Goal: Answer question/provide support: Share knowledge or assist other users

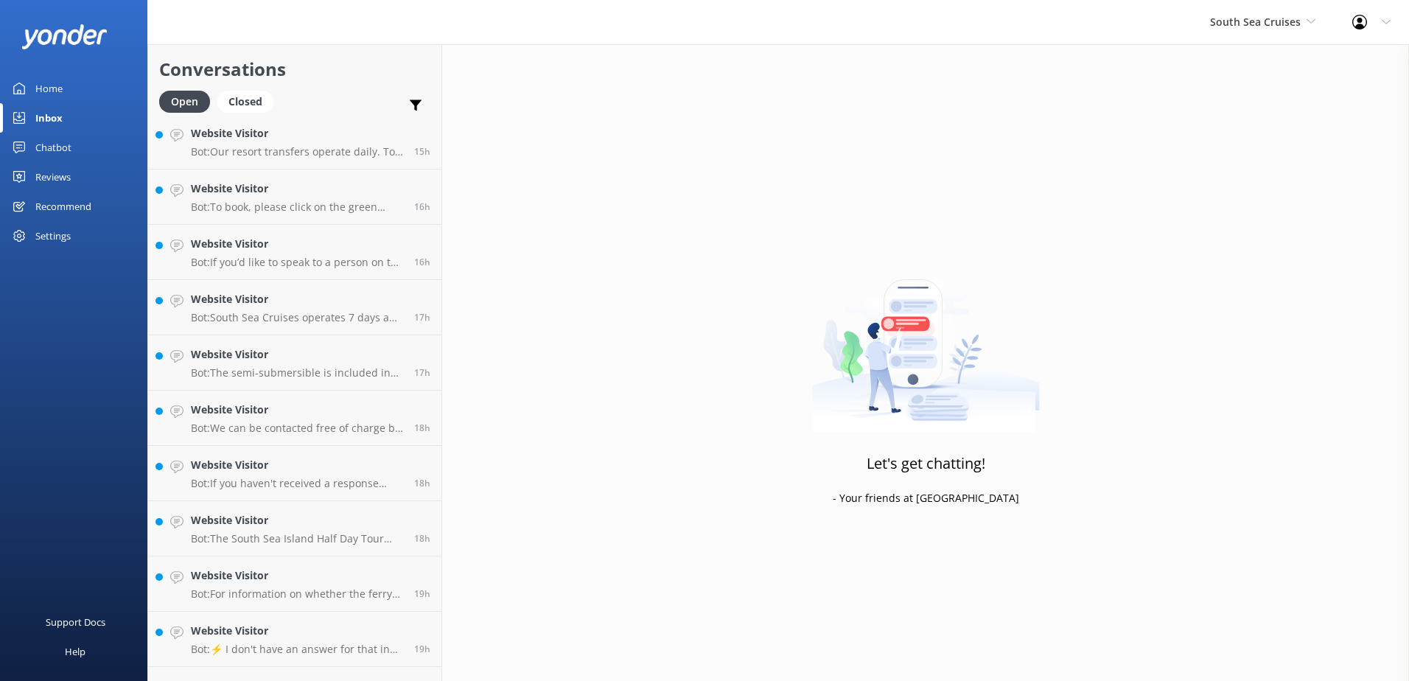
scroll to position [933, 0]
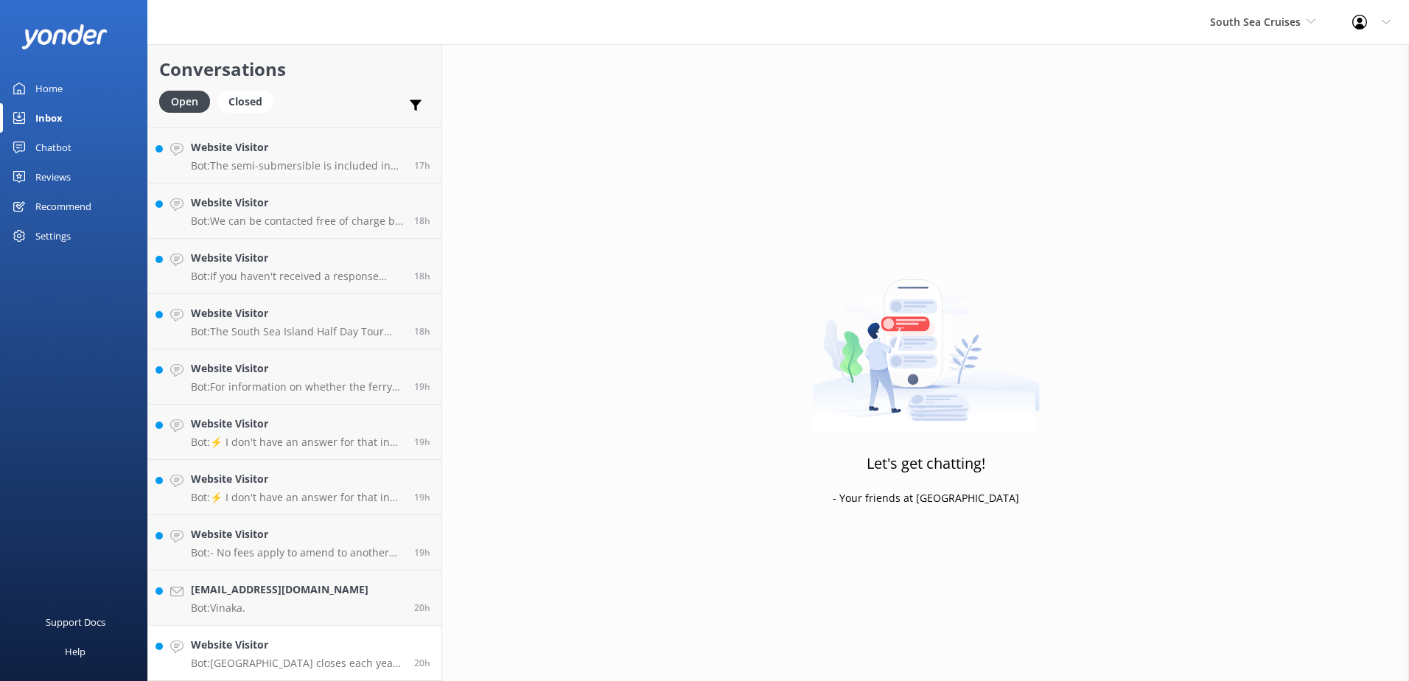
click at [314, 648] on h4 "Website Visitor" at bounding box center [297, 645] width 212 height 16
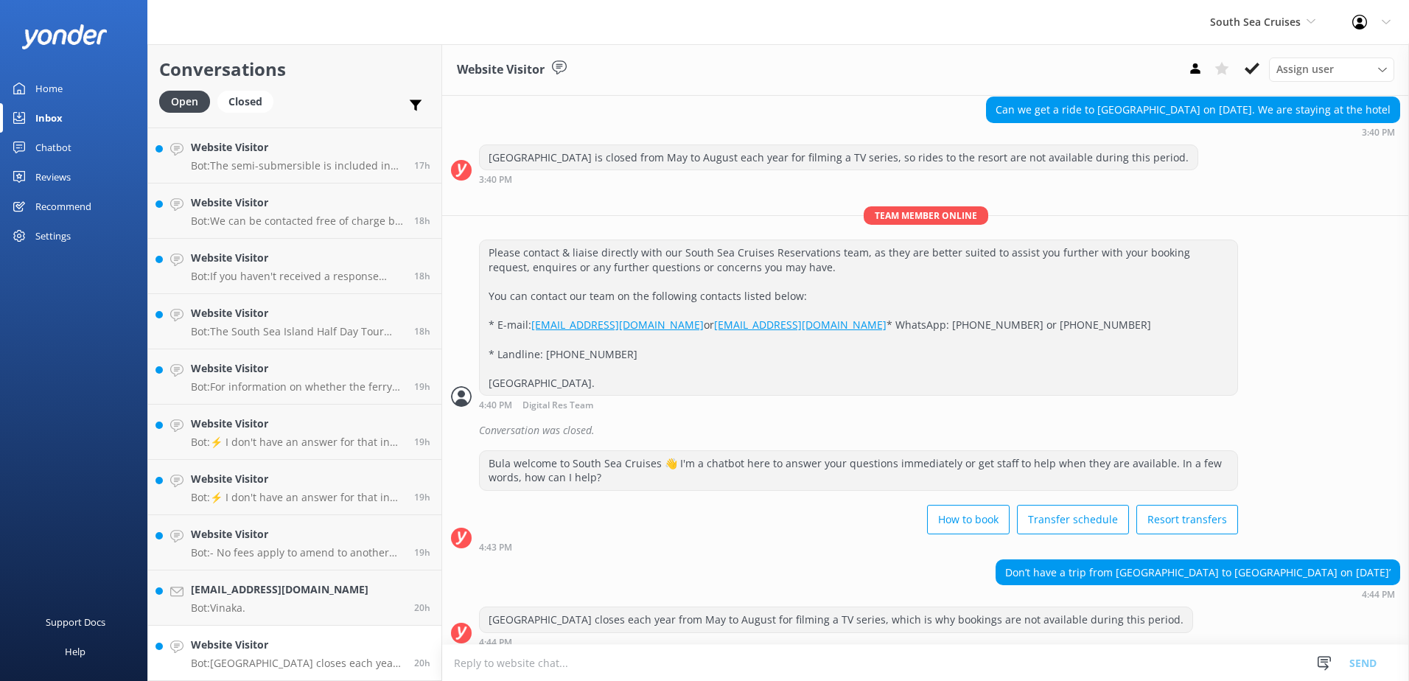
scroll to position [906, 0]
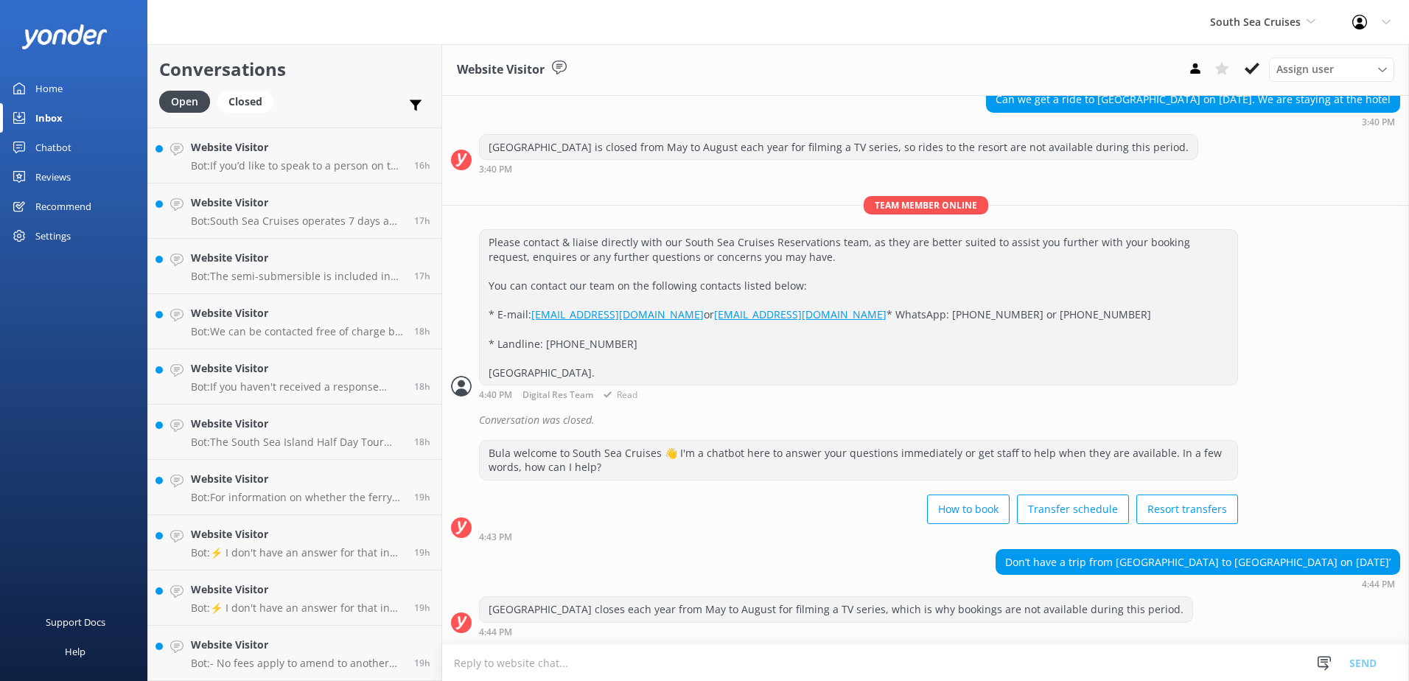
click at [1301, 281] on div "Please contact & liaise directly with our South Sea Cruises Reservations team, …" at bounding box center [925, 314] width 967 height 171
click at [1253, 64] on icon at bounding box center [1252, 68] width 15 height 15
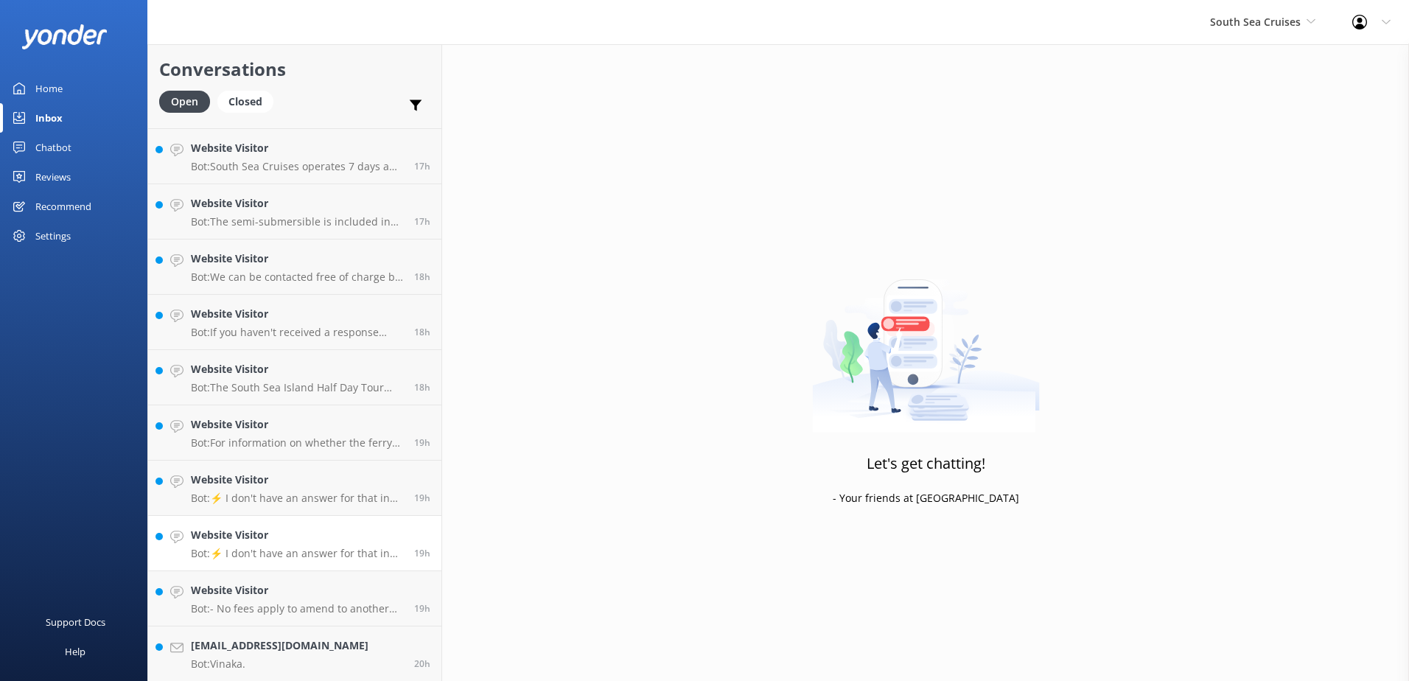
scroll to position [988, 0]
click at [349, 657] on link "[EMAIL_ADDRESS][DOMAIN_NAME] Bot: [GEOGRAPHIC_DATA]. 20h" at bounding box center [294, 653] width 293 height 55
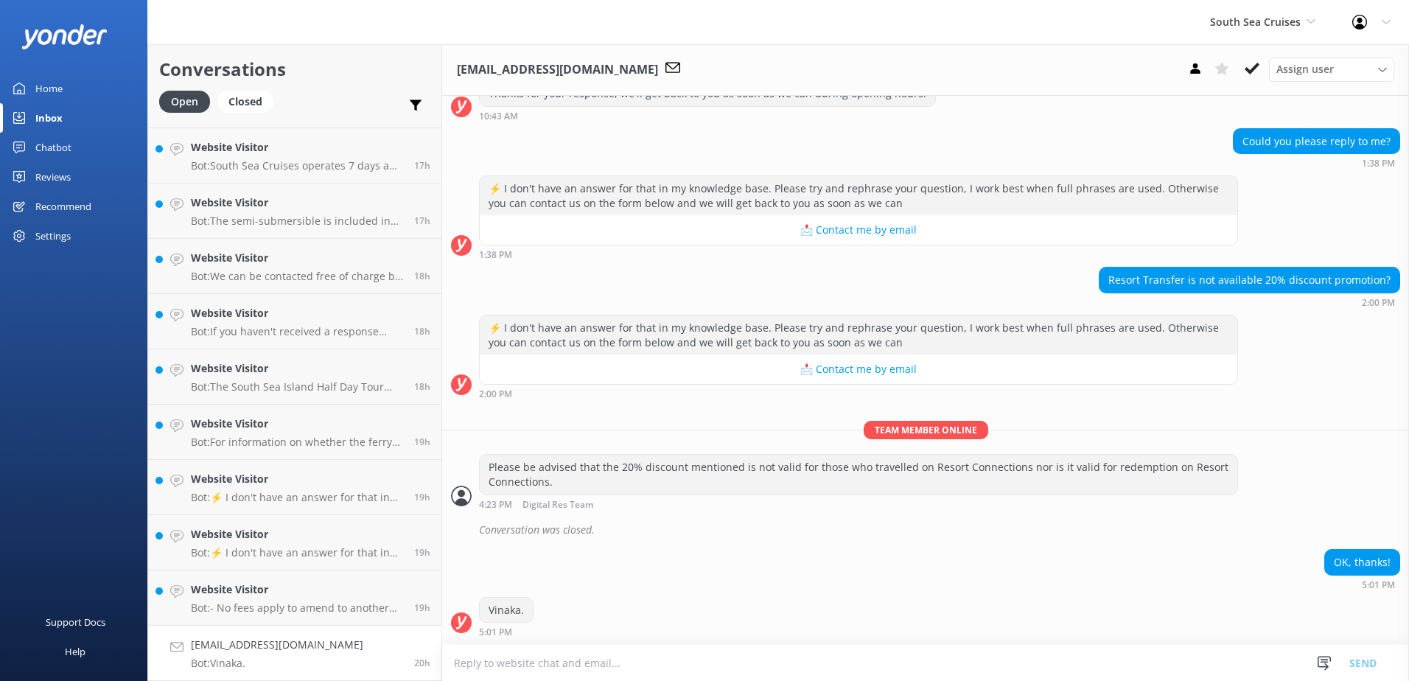
scroll to position [3978, 0]
click at [1245, 74] on icon at bounding box center [1252, 68] width 15 height 15
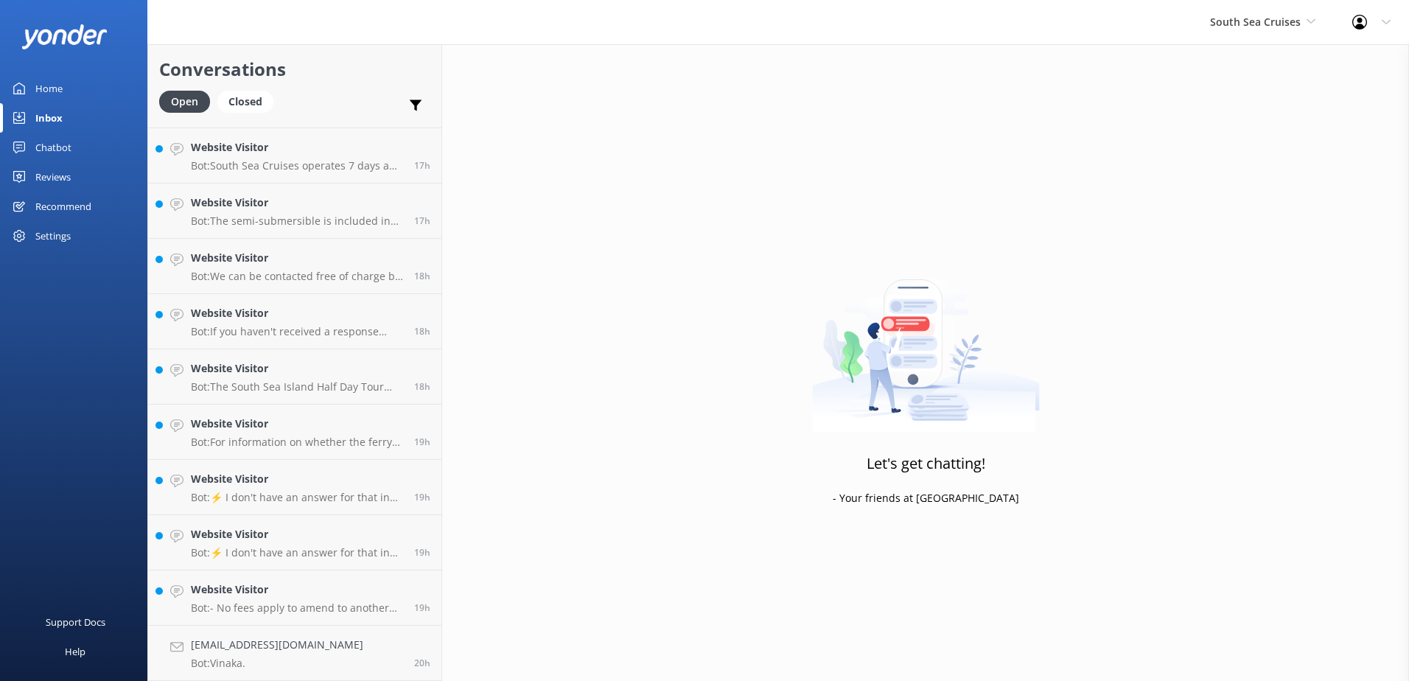
scroll to position [933, 0]
drag, startPoint x: 337, startPoint y: 651, endPoint x: 351, endPoint y: 646, distance: 14.9
click at [337, 651] on h4 "Website Visitor" at bounding box center [297, 645] width 212 height 16
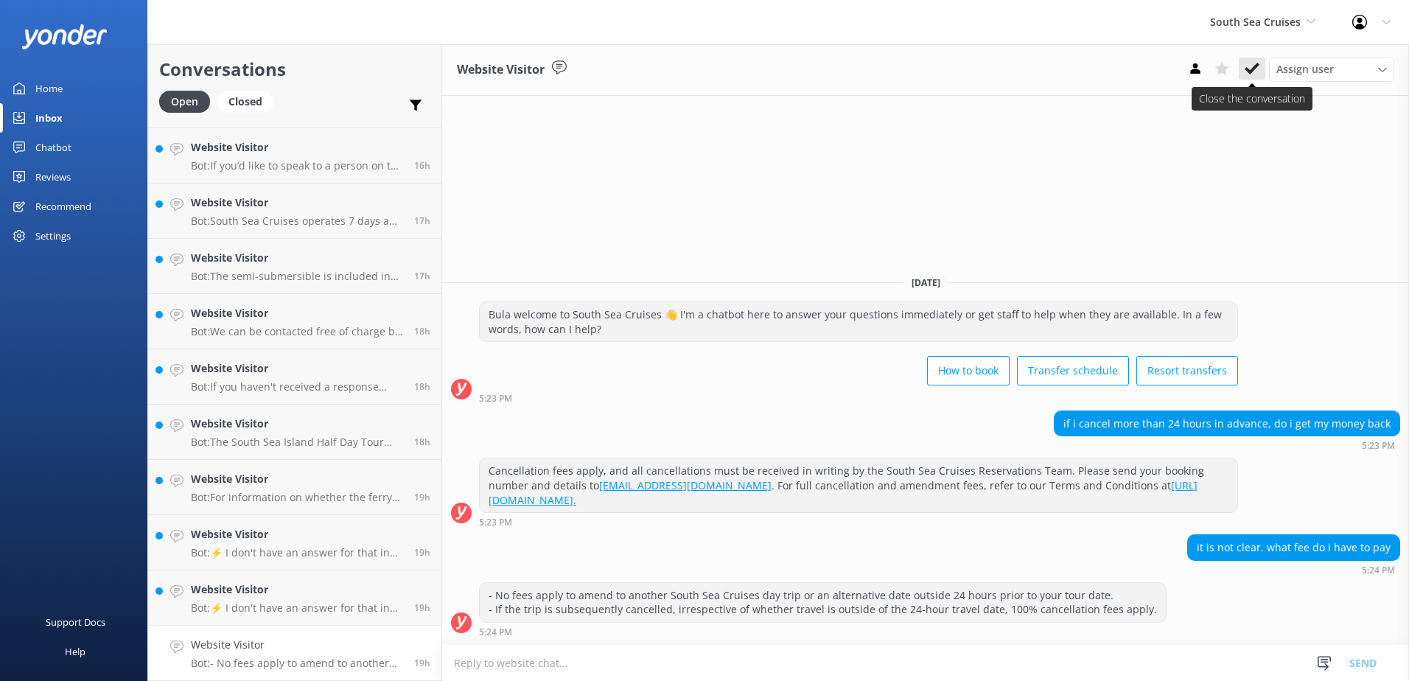
click at [1242, 66] on button at bounding box center [1252, 68] width 27 height 22
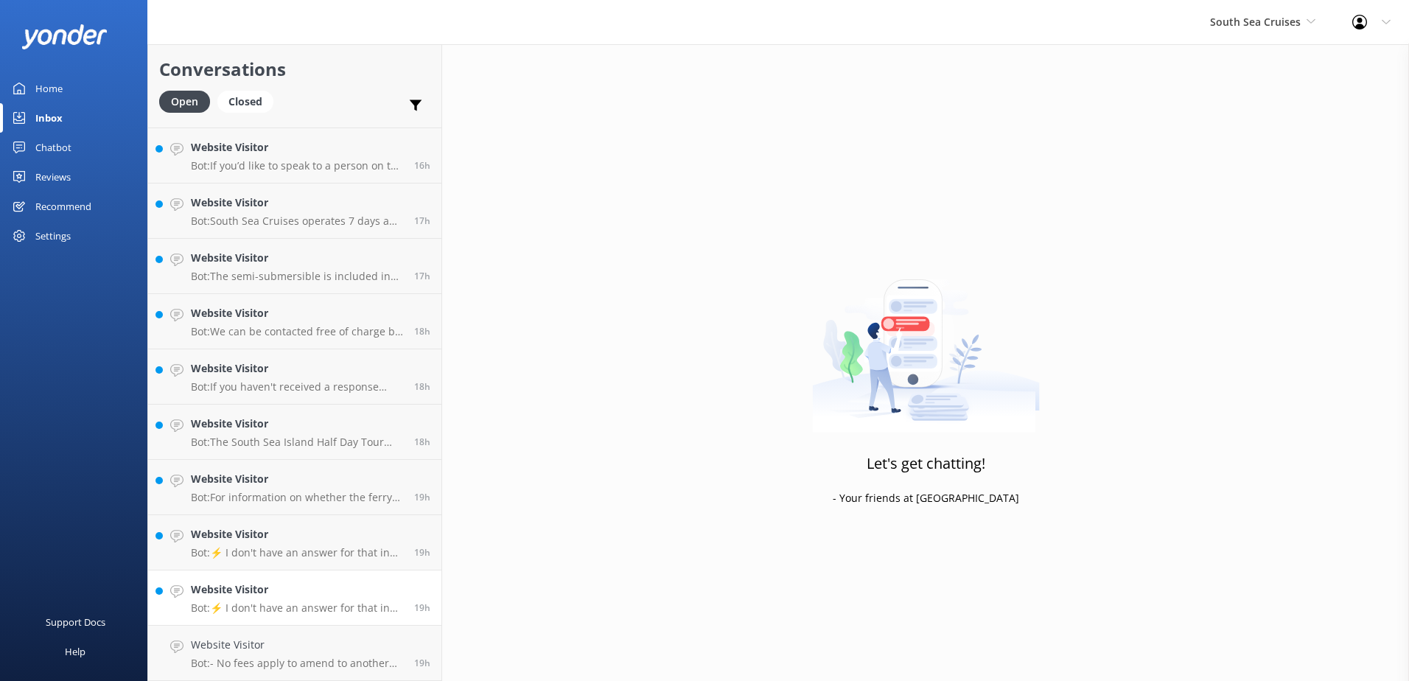
scroll to position [878, 0]
click at [367, 643] on h4 "Website Visitor" at bounding box center [297, 645] width 212 height 16
